Goal: Information Seeking & Learning: Learn about a topic

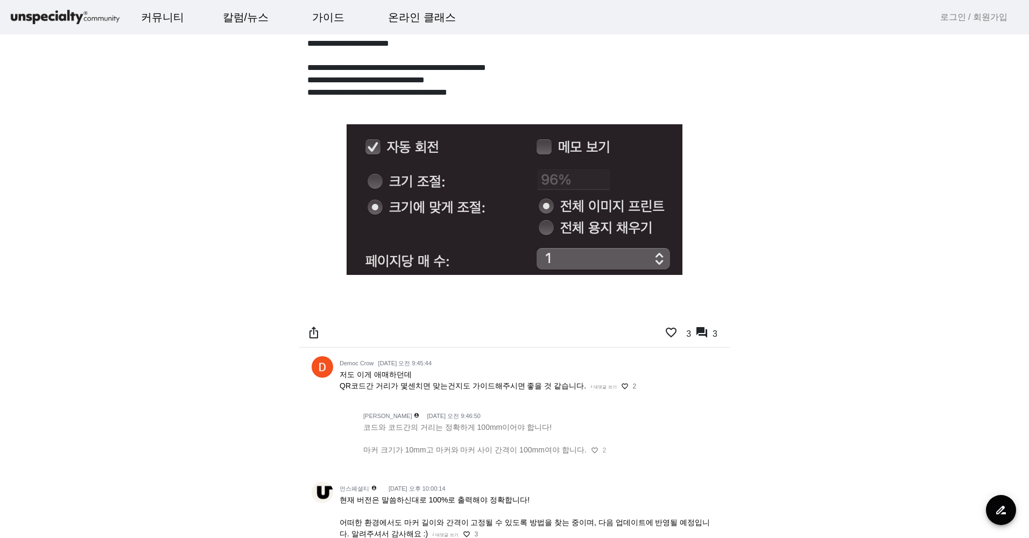
scroll to position [54, 0]
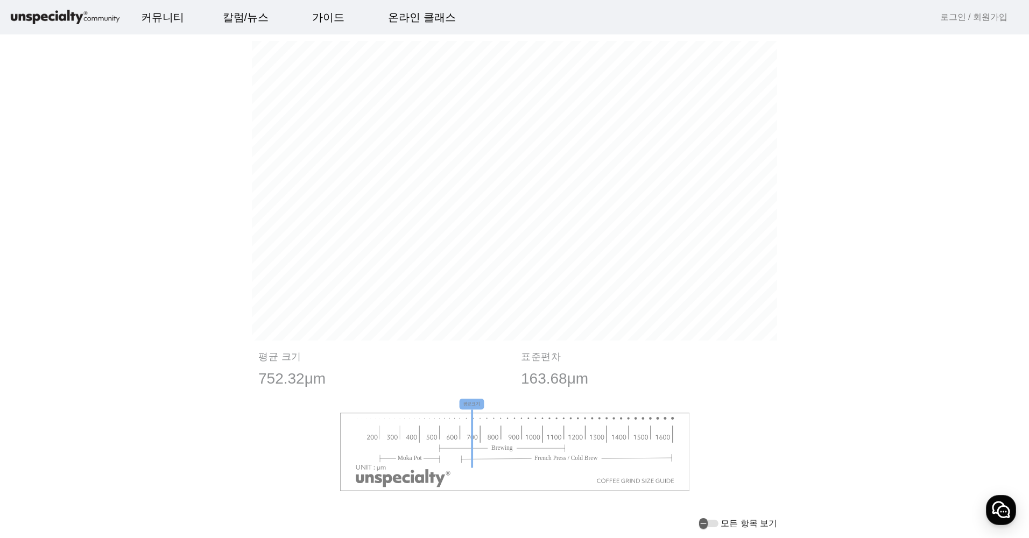
scroll to position [697, 0]
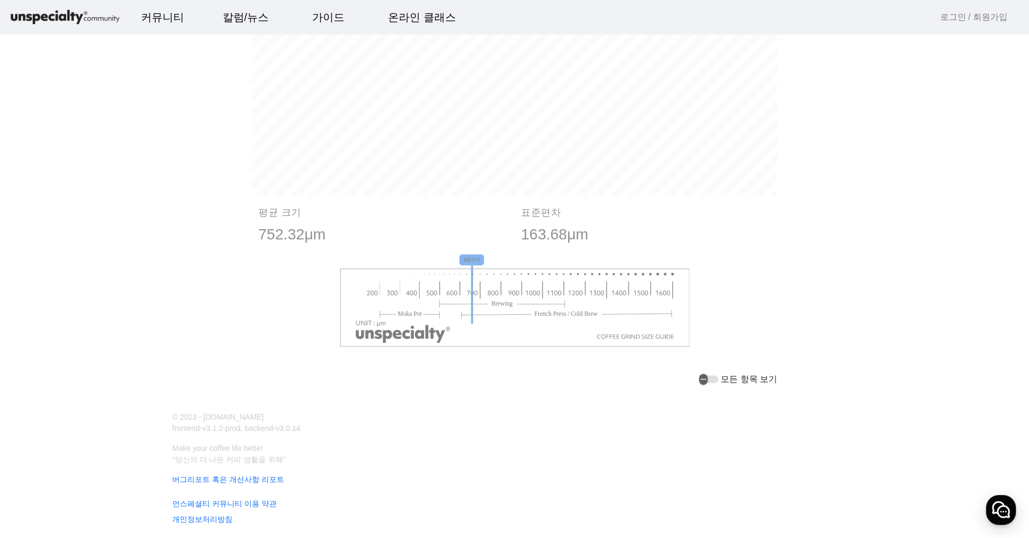
click at [722, 375] on div "모든 항목 보기" at bounding box center [738, 379] width 78 height 13
click at [718, 381] on div "button" at bounding box center [708, 380] width 19 height 8
